Goal: Information Seeking & Learning: Learn about a topic

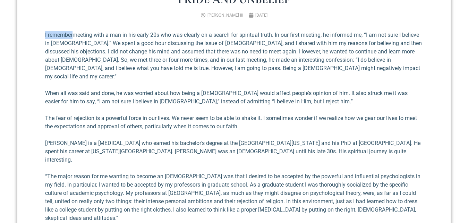
scroll to position [261, 0]
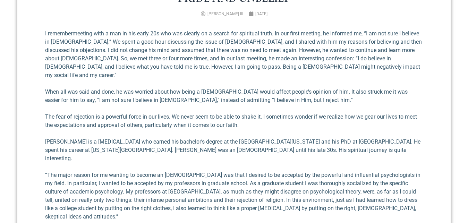
click at [213, 88] on p "When all was said and done, he was worried about how being a [DEMOGRAPHIC_DATA]…" at bounding box center [234, 96] width 378 height 17
click at [164, 113] on p "The fear of rejection is a powerful force in our lives. We never seem to be abl…" at bounding box center [234, 121] width 378 height 17
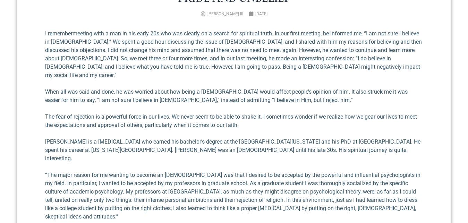
click at [164, 113] on p "The fear of rejection is a powerful force in our lives. We never seem to be abl…" at bounding box center [234, 121] width 378 height 17
click at [216, 141] on p "[PERSON_NAME] is a [MEDICAL_DATA] who earned his bachelor’s degree at the [GEOG…" at bounding box center [234, 150] width 378 height 25
click at [215, 141] on p "[PERSON_NAME] is a [MEDICAL_DATA] who earned his bachelor’s degree at the [GEOG…" at bounding box center [234, 150] width 378 height 25
click at [178, 138] on p "[PERSON_NAME] is a [MEDICAL_DATA] who earned his bachelor’s degree at the [GEOG…" at bounding box center [234, 150] width 378 height 25
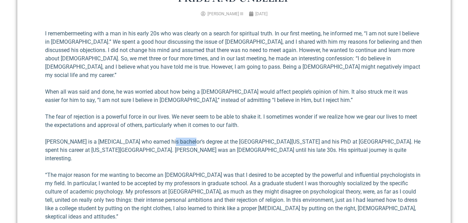
click at [178, 138] on p "[PERSON_NAME] is a [MEDICAL_DATA] who earned his bachelor’s degree at the [GEOG…" at bounding box center [234, 150] width 378 height 25
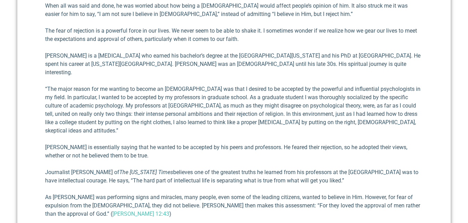
scroll to position [353, 0]
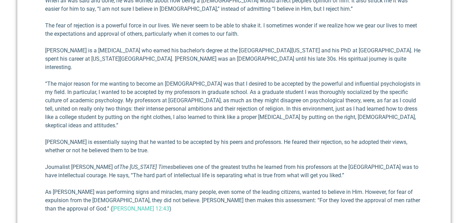
click at [211, 93] on p "“The major reason for me wanting to become an [DEMOGRAPHIC_DATA] was that I des…" at bounding box center [234, 105] width 378 height 50
